Goal: Task Accomplishment & Management: Manage account settings

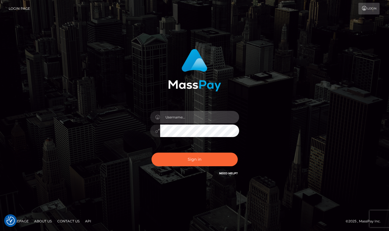
click at [177, 119] on input "text" at bounding box center [199, 117] width 79 height 13
type input "[PERSON_NAME]"
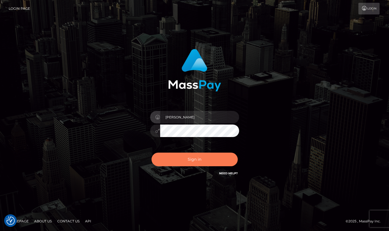
click at [213, 162] on button "Sign in" at bounding box center [194, 160] width 86 height 14
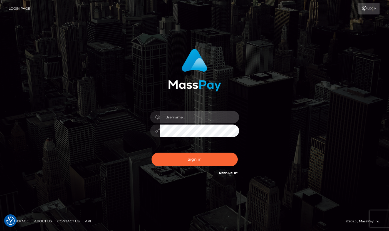
click at [190, 116] on input "text" at bounding box center [199, 117] width 79 height 13
type input "[PERSON_NAME]"
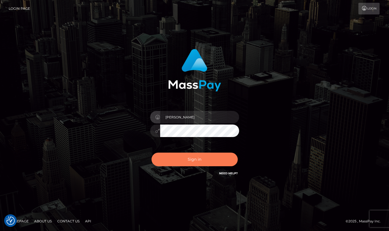
click at [207, 153] on button "Sign in" at bounding box center [194, 160] width 86 height 14
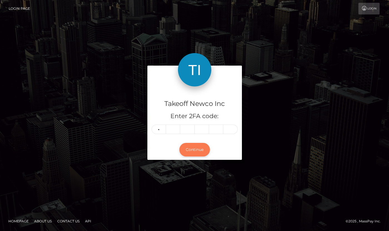
type input "1"
type input "5"
type input "6"
type input "0"
type input "9"
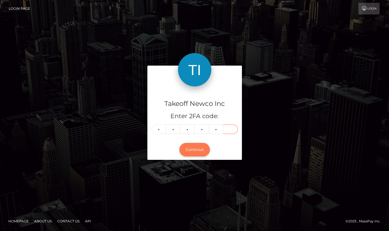
type input "9"
